Goal: Information Seeking & Learning: Understand process/instructions

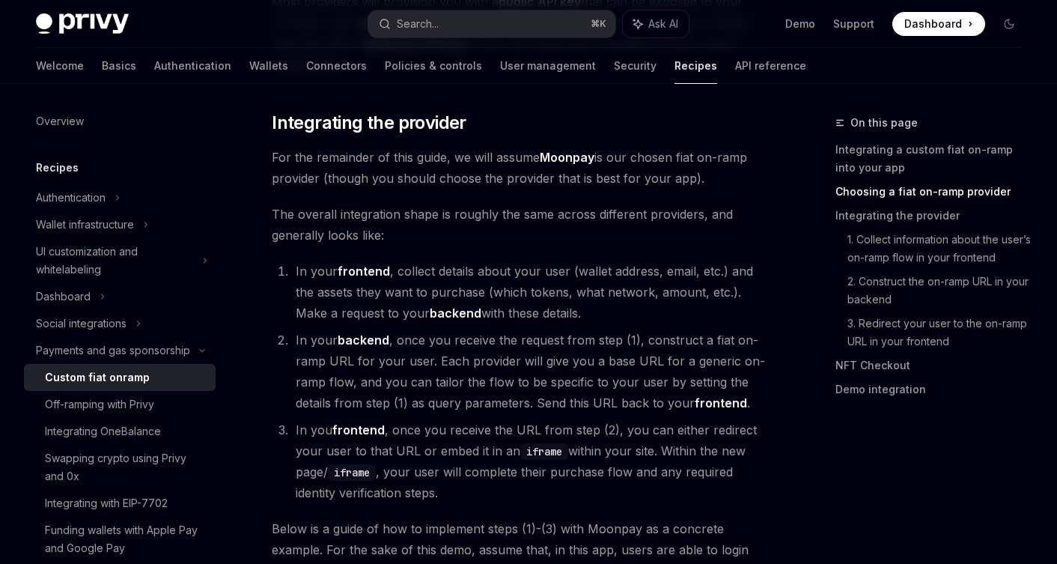
scroll to position [927, 0]
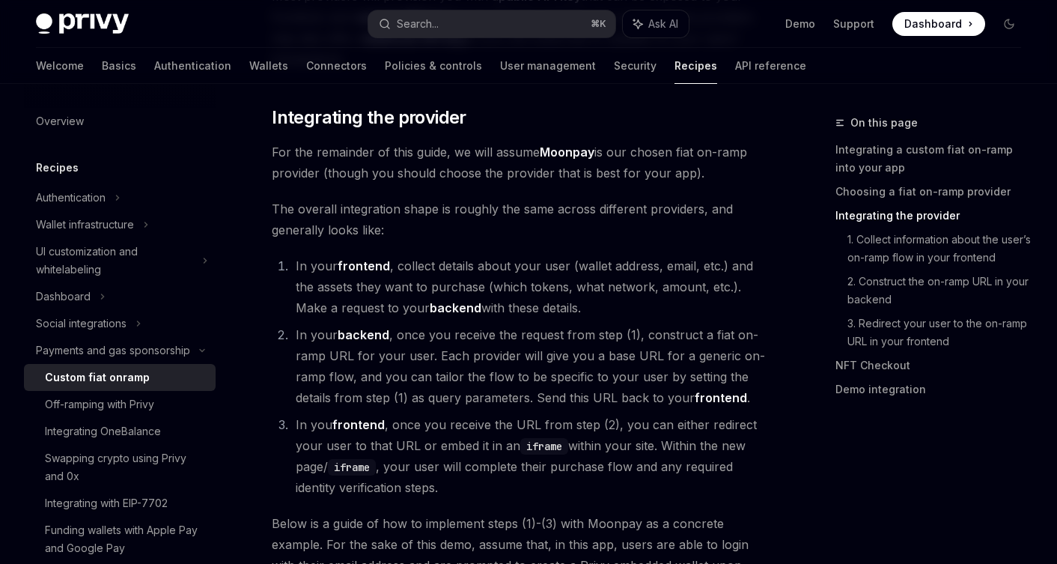
drag, startPoint x: 552, startPoint y: 262, endPoint x: 628, endPoint y: 304, distance: 87.1
click at [629, 305] on li "In your frontend , collect details about your user (wallet address, email, etc.…" at bounding box center [528, 286] width 475 height 63
click at [628, 304] on li "In your frontend , collect details about your user (wallet address, email, etc.…" at bounding box center [528, 286] width 475 height 63
click at [631, 308] on li "In your frontend , collect details about your user (wallet address, email, etc.…" at bounding box center [528, 286] width 475 height 63
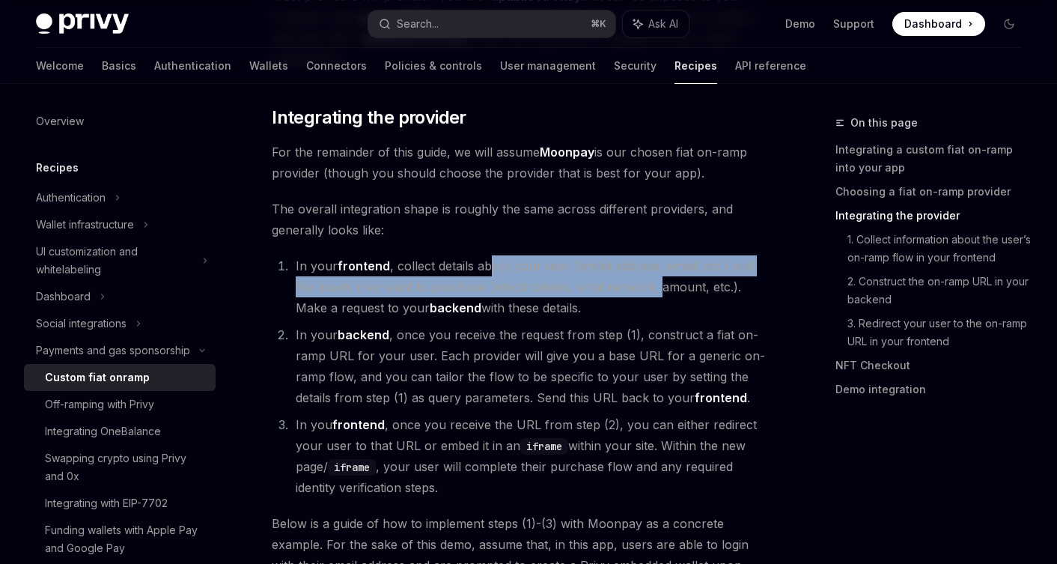
drag, startPoint x: 489, startPoint y: 260, endPoint x: 658, endPoint y: 293, distance: 171.4
click at [659, 293] on li "In your frontend , collect details about your user (wallet address, email, etc.…" at bounding box center [528, 286] width 475 height 63
click at [658, 293] on li "In your frontend , collect details about your user (wallet address, email, etc.…" at bounding box center [528, 286] width 475 height 63
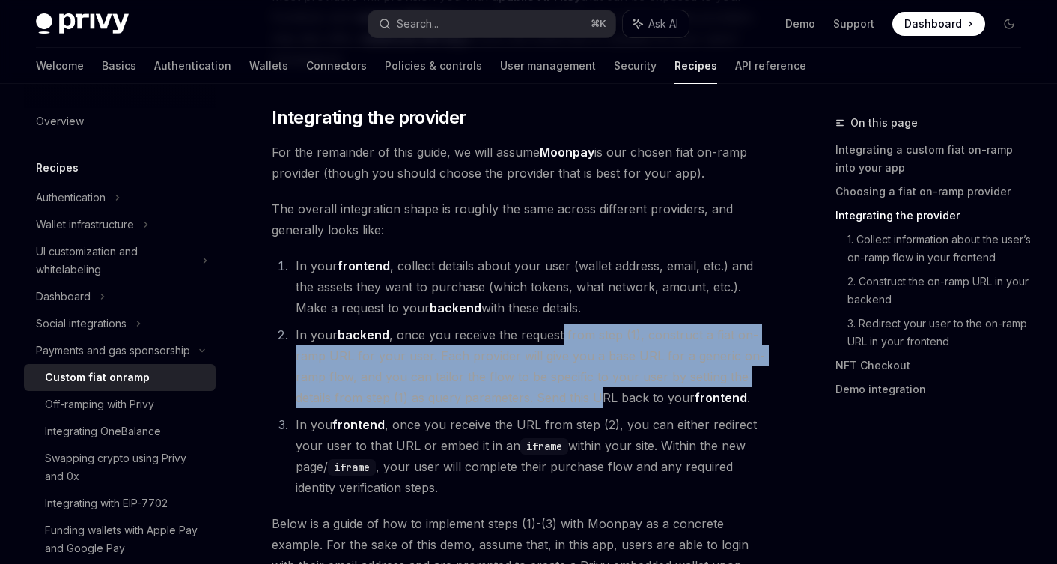
drag, startPoint x: 560, startPoint y: 329, endPoint x: 602, endPoint y: 400, distance: 82.3
click at [602, 400] on li "In your backend , once you receive the request from step (1), construct a fiat …" at bounding box center [528, 366] width 475 height 84
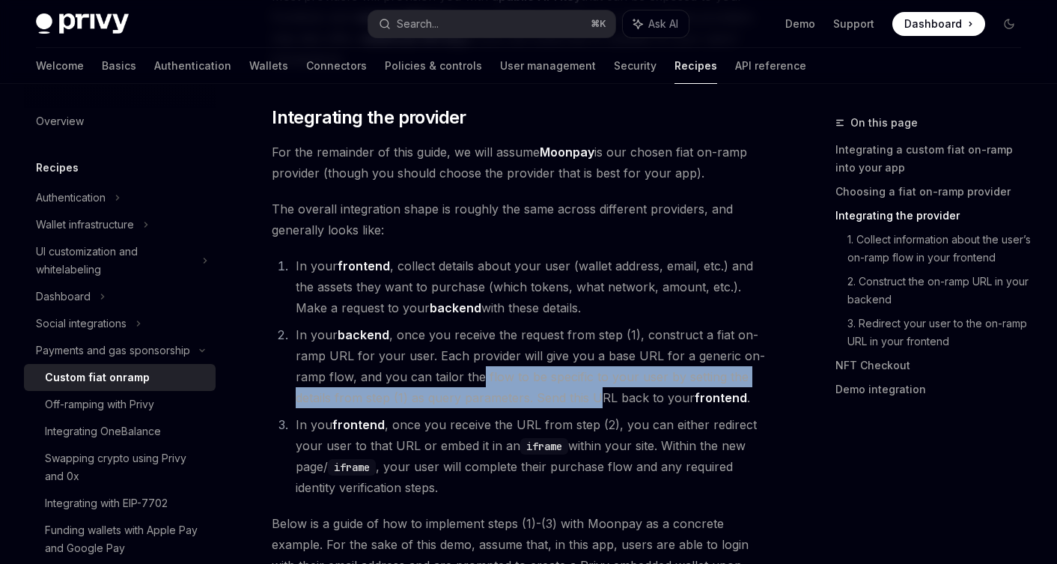
drag, startPoint x: 602, startPoint y: 400, endPoint x: 477, endPoint y: 380, distance: 127.2
click at [477, 380] on li "In your backend , once you receive the request from step (1), construct a fiat …" at bounding box center [528, 366] width 475 height 84
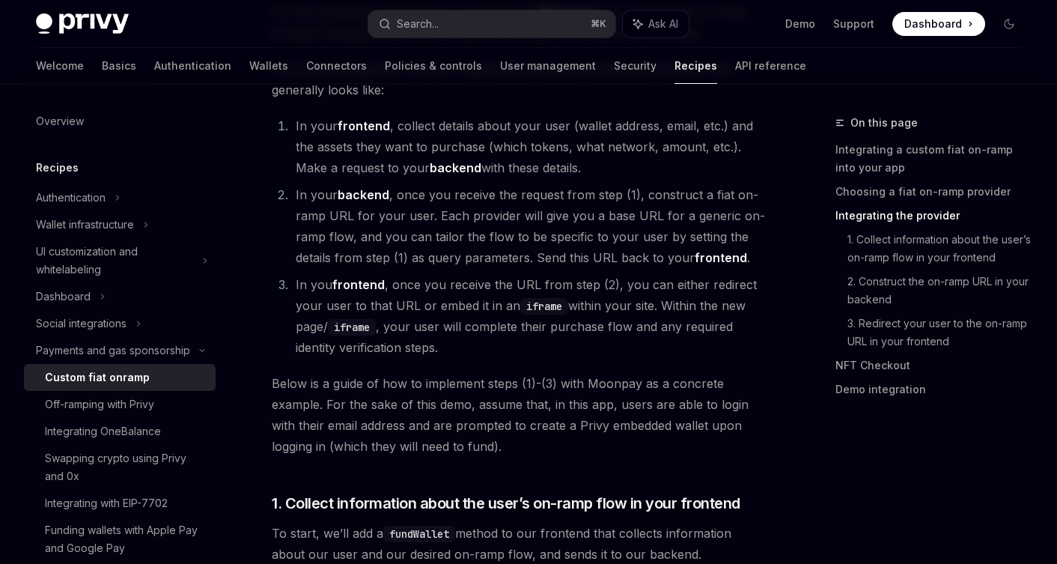
scroll to position [1071, 0]
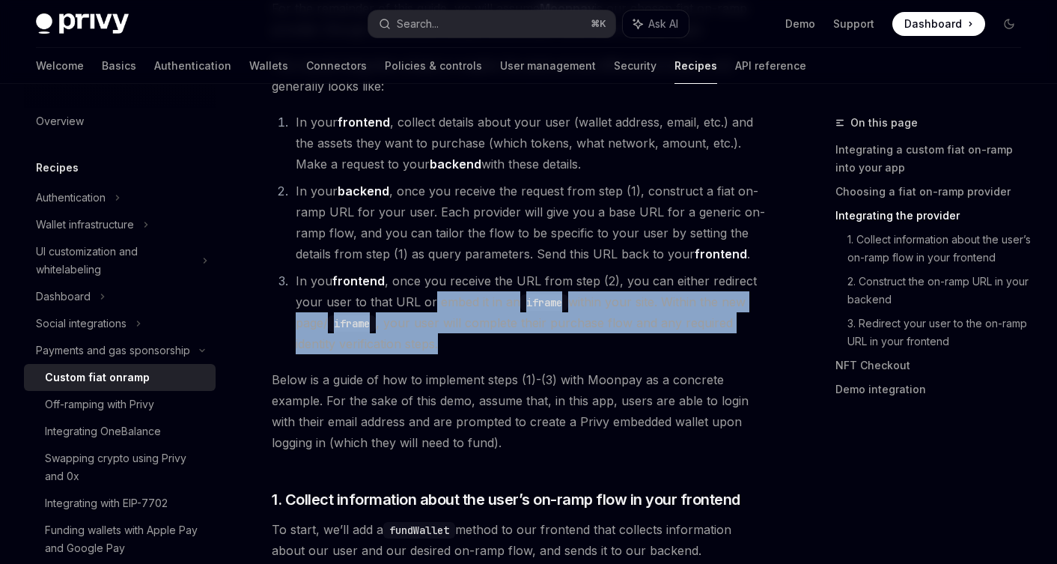
drag, startPoint x: 482, startPoint y: 339, endPoint x: 432, endPoint y: 295, distance: 66.8
click at [432, 295] on li "In you frontend , once you receive the URL from step (2), you can either redire…" at bounding box center [528, 312] width 475 height 84
drag, startPoint x: 432, startPoint y: 295, endPoint x: 510, endPoint y: 354, distance: 97.7
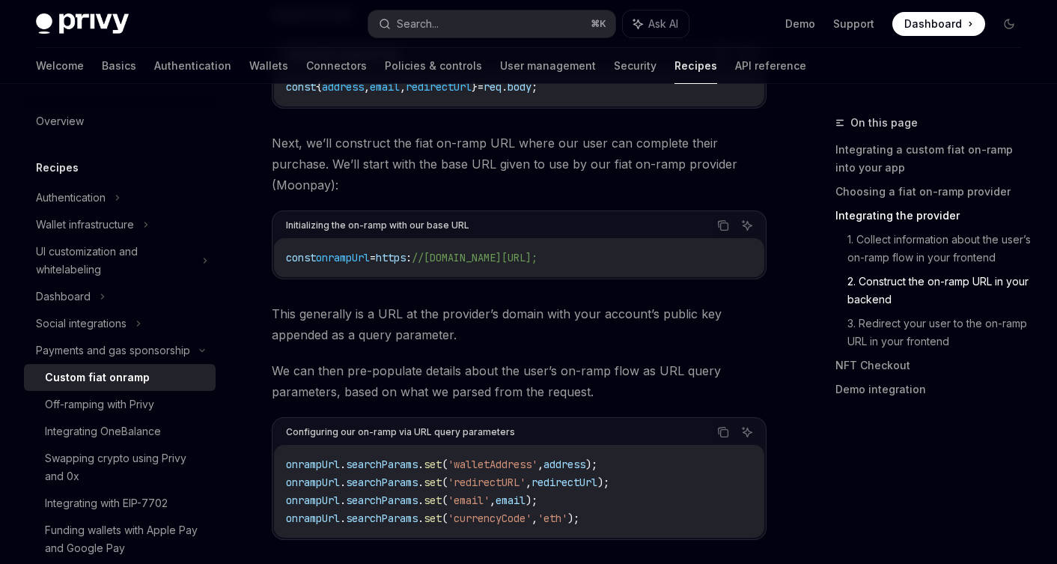
scroll to position [3393, 0]
